Goal: Task Accomplishment & Management: Use online tool/utility

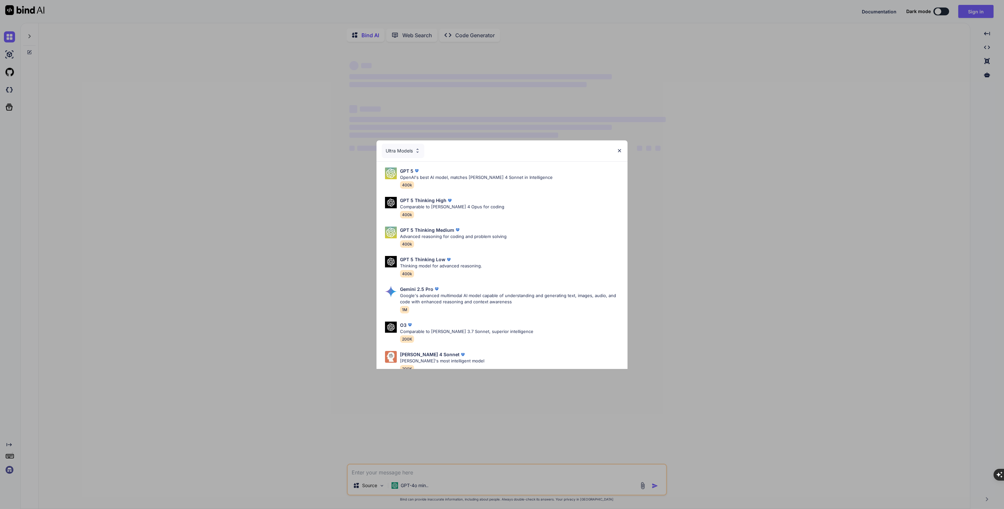
type textarea "x"
click at [618, 150] on img at bounding box center [620, 151] width 6 height 6
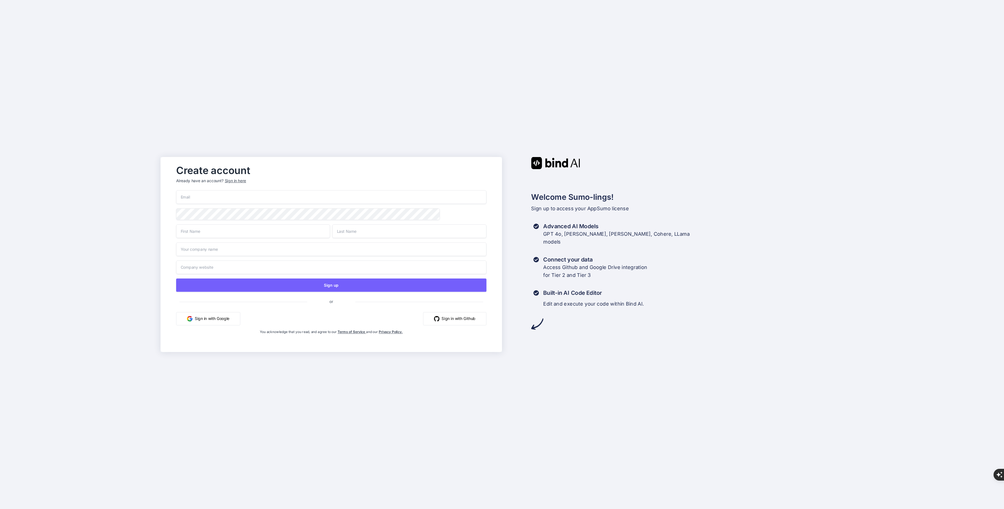
click at [218, 193] on input "email" at bounding box center [331, 198] width 310 height 14
type input "job@ddrews.de"
type input "Daniel"
type input "Drews"
click at [182, 196] on input "job@ddrews.de" at bounding box center [331, 198] width 310 height 14
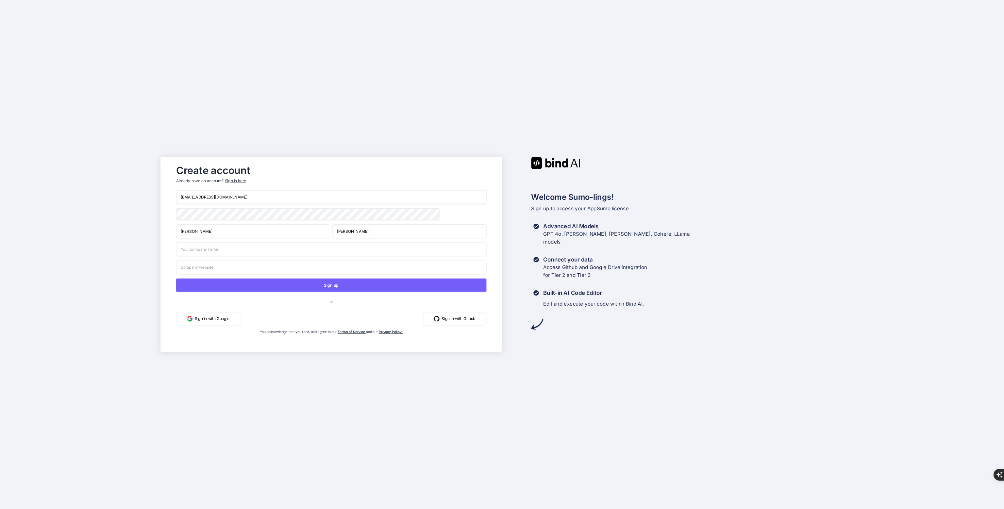
click at [182, 196] on input "job@ddrews.de" at bounding box center [331, 198] width 310 height 14
drag, startPoint x: 238, startPoint y: 196, endPoint x: 159, endPoint y: 195, distance: 79.4
click at [159, 195] on div "Create account Already have an account? Sign in here bindai@ddrews.de Daniel Dr…" at bounding box center [502, 254] width 1004 height 509
type input "bindai@ddrews.de"
click at [217, 208] on div "bindai@ddrews.de Daniel Drews Sign up or Sign in with Google Sign in with Githu…" at bounding box center [331, 270] width 310 height 158
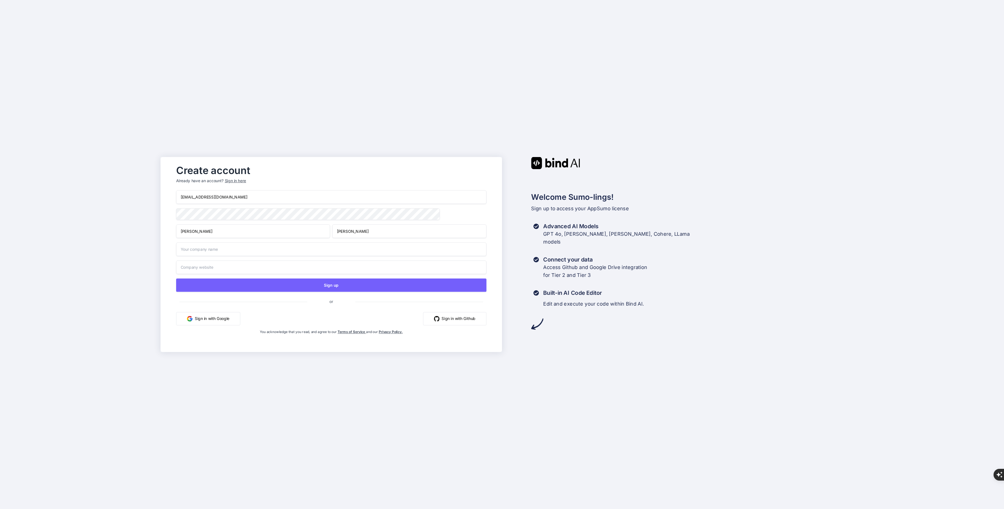
click at [254, 252] on input "text" at bounding box center [331, 249] width 310 height 14
click at [288, 267] on input "text" at bounding box center [331, 268] width 310 height 14
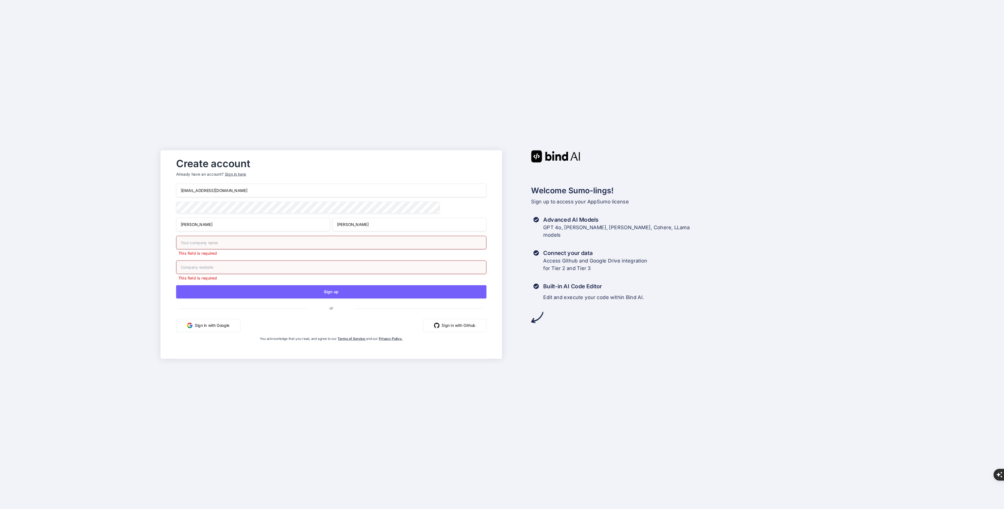
click at [252, 250] on input "text" at bounding box center [331, 243] width 310 height 14
type input "ddrews"
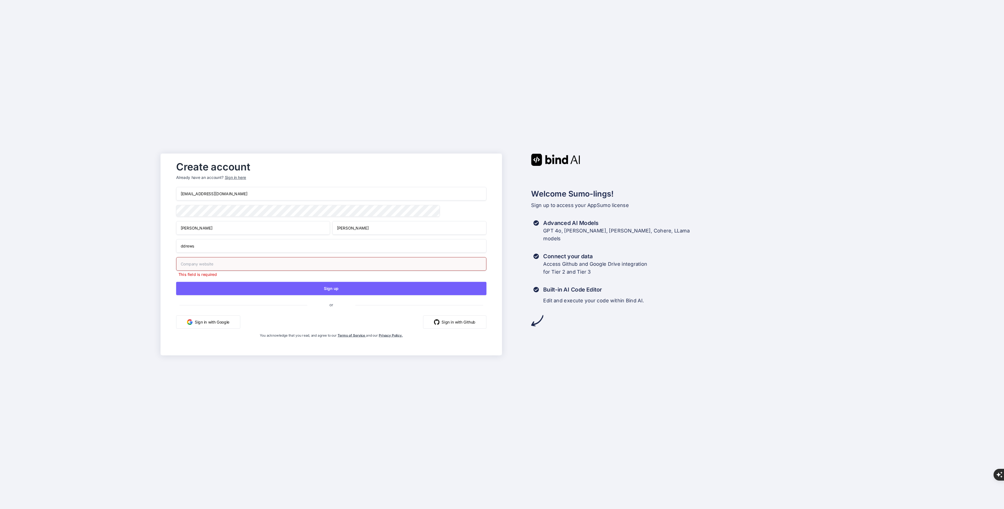
click at [224, 265] on input "text" at bounding box center [331, 264] width 310 height 14
type input "https://www.ddrews.de"
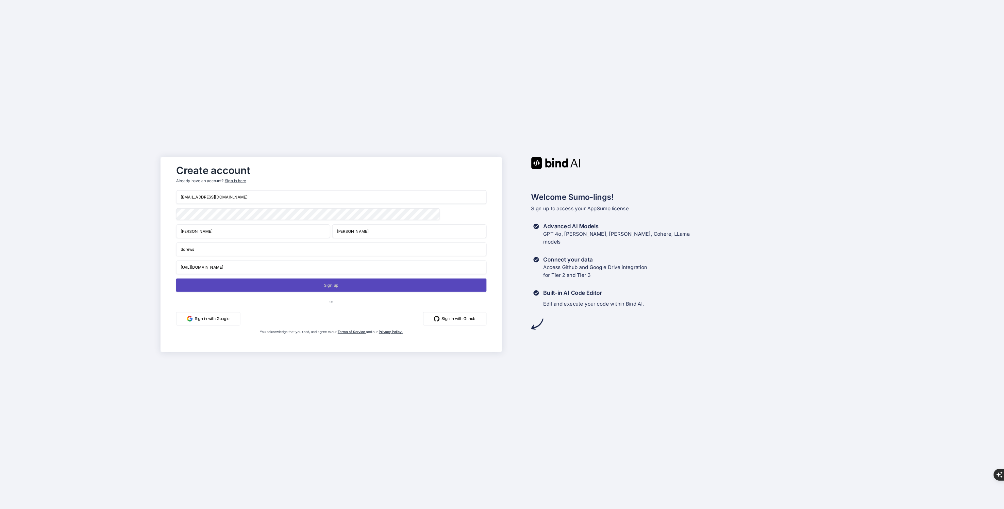
click at [319, 287] on button "Sign up" at bounding box center [331, 285] width 310 height 13
click at [336, 285] on button "Sign up" at bounding box center [331, 285] width 310 height 13
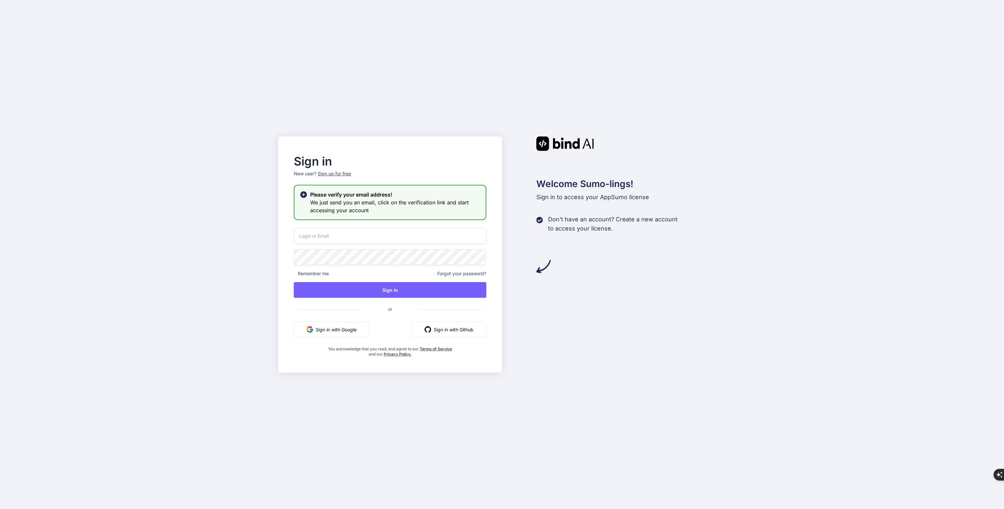
type input "bindai@ddrews.de"
click at [380, 290] on button "Sign In" at bounding box center [390, 290] width 192 height 16
click at [397, 290] on button "Sign In" at bounding box center [390, 290] width 192 height 16
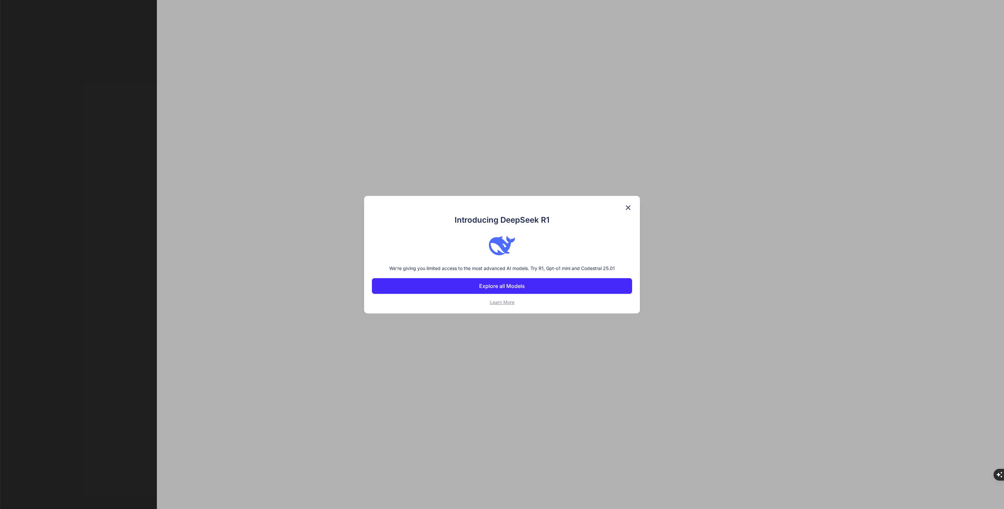
type textarea "x"
click at [505, 285] on p "Explore all Models" at bounding box center [502, 286] width 46 height 8
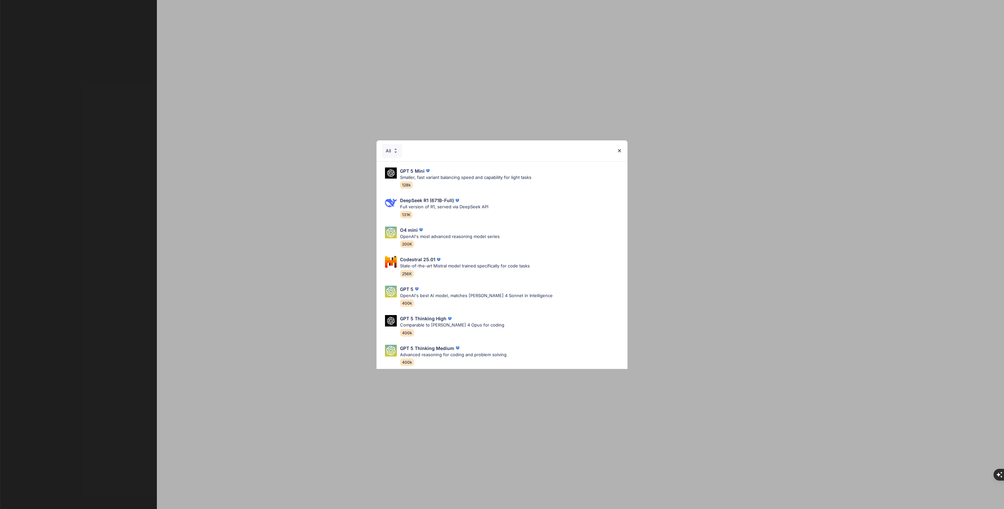
click at [622, 150] on img at bounding box center [620, 151] width 6 height 6
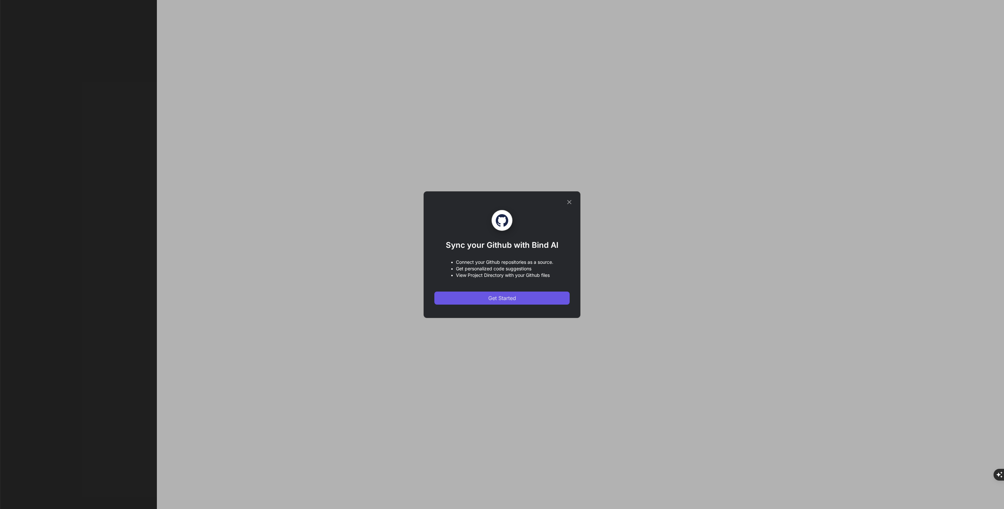
click at [504, 298] on span "Get Started" at bounding box center [502, 298] width 28 height 8
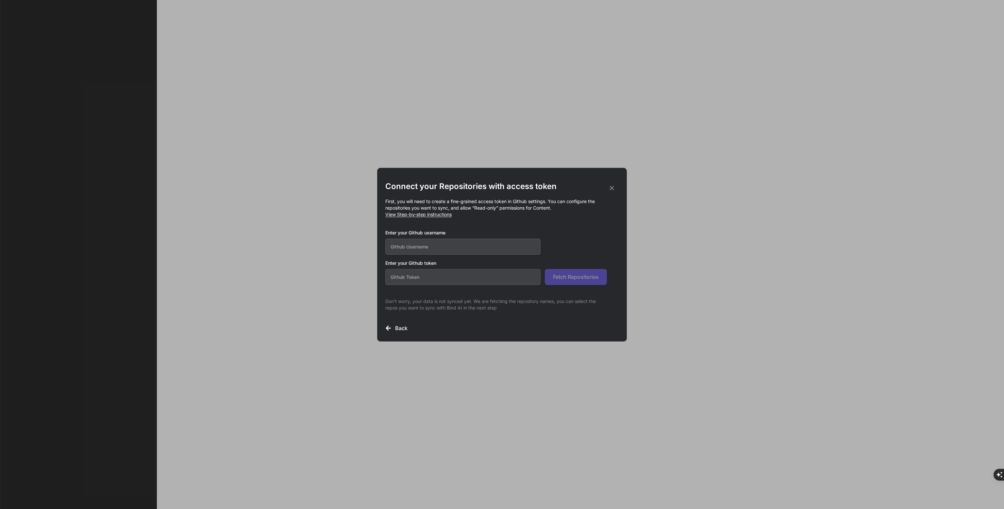
click at [440, 246] on input "text" at bounding box center [462, 247] width 155 height 16
click at [429, 214] on span "View Step-by-step instructions" at bounding box center [418, 215] width 66 height 6
drag, startPoint x: 416, startPoint y: 280, endPoint x: 412, endPoint y: 286, distance: 7.2
click at [415, 281] on input "text" at bounding box center [462, 277] width 155 height 16
paste input "github_pat_11ABYBHPQ020oNA3Au7uhq_Oj2moSSYC4TjSRqXL6XxSq0ke4NLTo6pjQBiQ3lFv3M4H…"
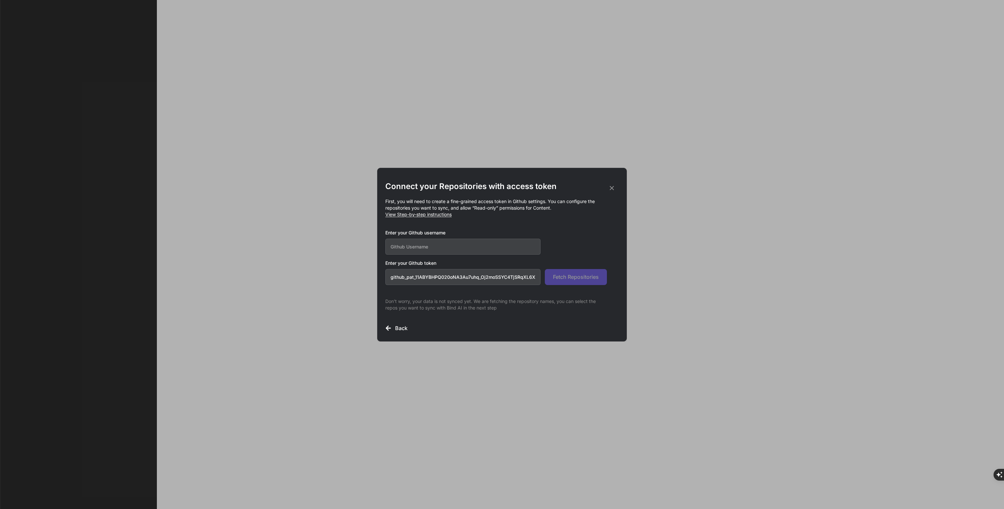
scroll to position [0, 114]
type input "github_pat_11ABYBHPQ020oNA3Au7uhq_Oj2moSSYC4TjSRqXL6XxSq0ke4NLTo6pjQBiQ3lFv3M4H…"
click at [428, 251] on input "text" at bounding box center [462, 247] width 155 height 16
paste input "ddrews-de"
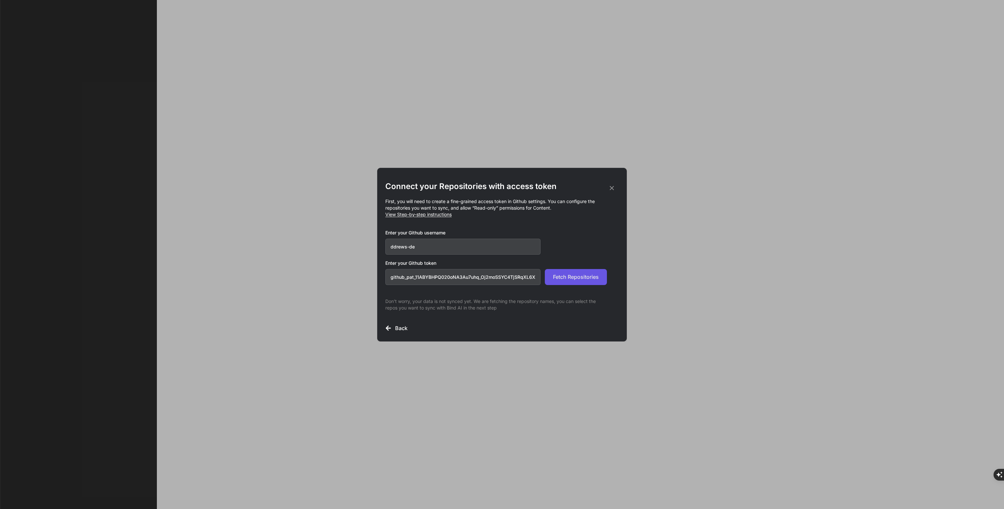
type input "ddrews-de"
click at [564, 277] on span "Fetch Repositories" at bounding box center [576, 277] width 46 height 8
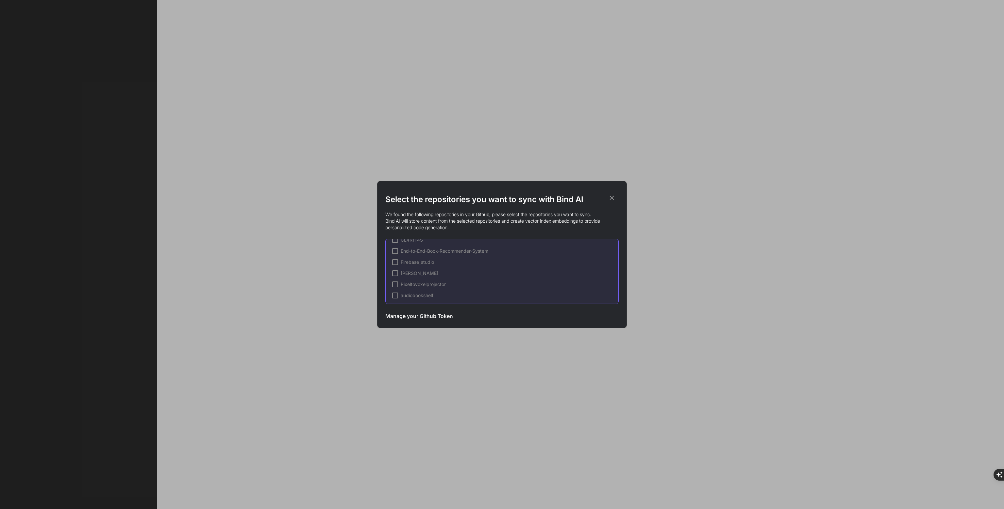
scroll to position [33, 0]
click at [397, 271] on div at bounding box center [395, 271] width 6 height 6
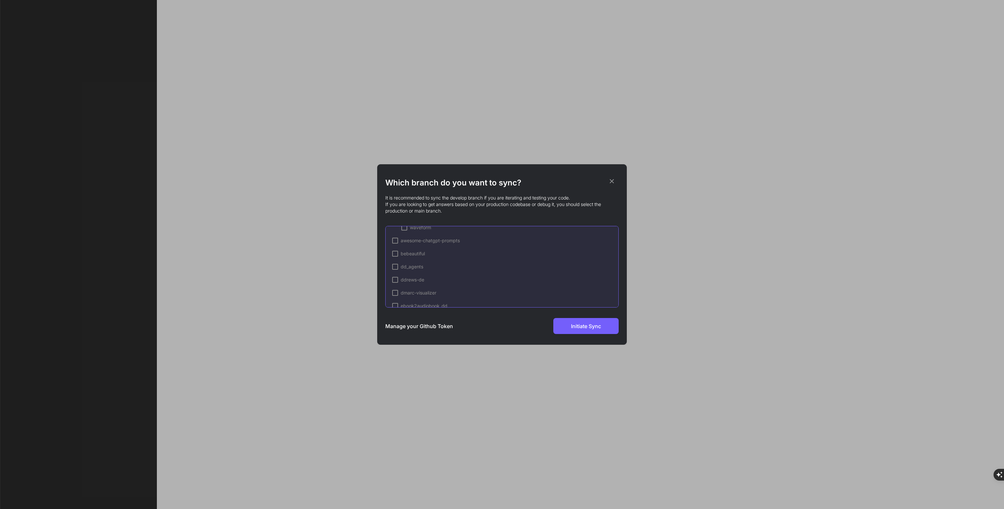
scroll to position [163, 0]
click at [393, 267] on div at bounding box center [395, 268] width 6 height 6
click at [406, 244] on div at bounding box center [404, 245] width 6 height 6
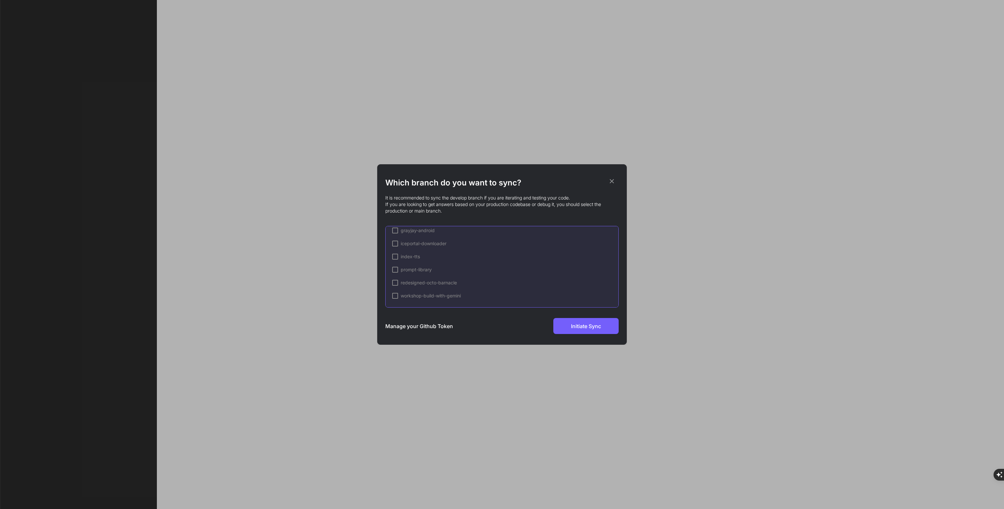
click at [395, 244] on div at bounding box center [395, 244] width 6 height 6
click at [404, 255] on div at bounding box center [404, 254] width 6 height 6
click at [591, 325] on span "Initiate Sync" at bounding box center [586, 327] width 30 height 8
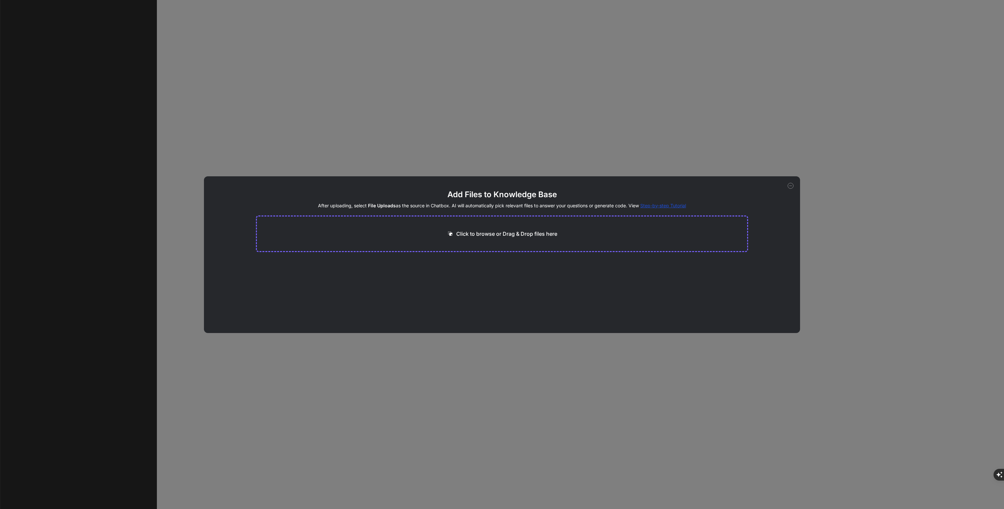
click at [791, 186] on icon at bounding box center [791, 186] width 2 height 0
type textarea "x"
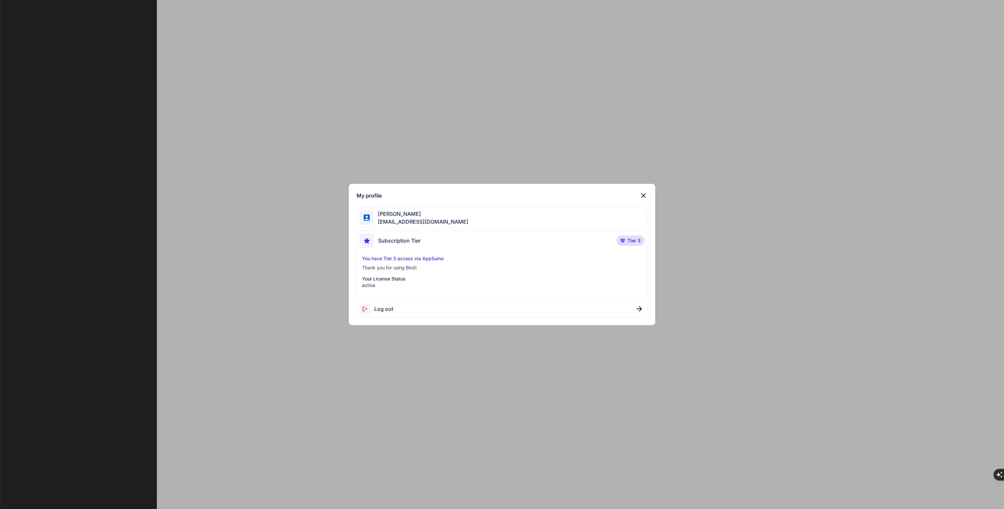
click at [642, 197] on img at bounding box center [644, 196] width 8 height 8
